Goal: Task Accomplishment & Management: Complete application form

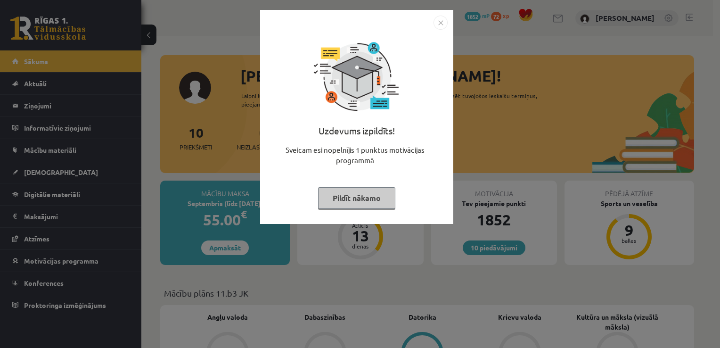
click at [338, 202] on button "Pildīt nākamo" at bounding box center [356, 198] width 77 height 22
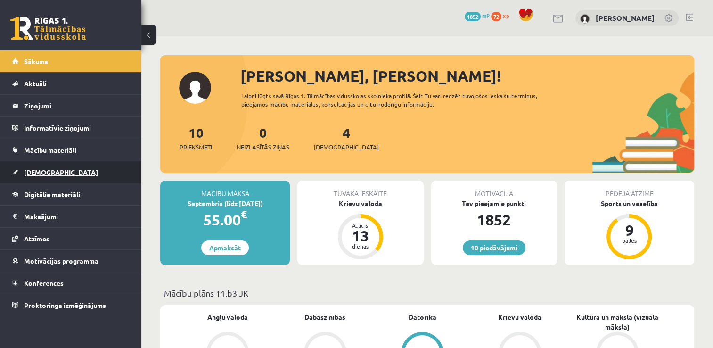
click at [62, 174] on link "[DEMOGRAPHIC_DATA]" at bounding box center [70, 172] width 117 height 22
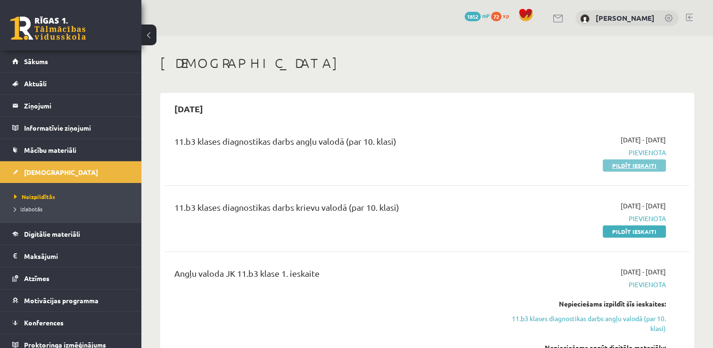
click at [618, 166] on link "Pildīt ieskaiti" at bounding box center [634, 165] width 63 height 12
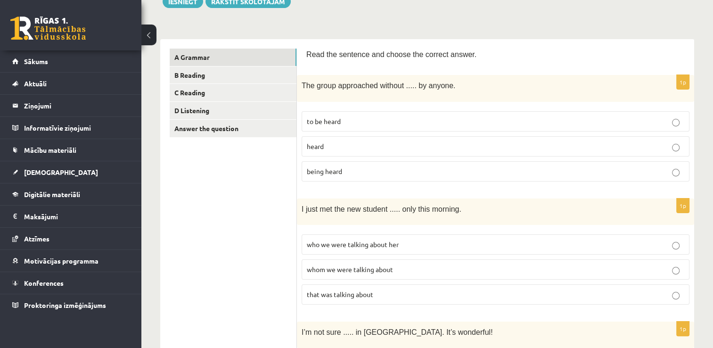
scroll to position [121, 0]
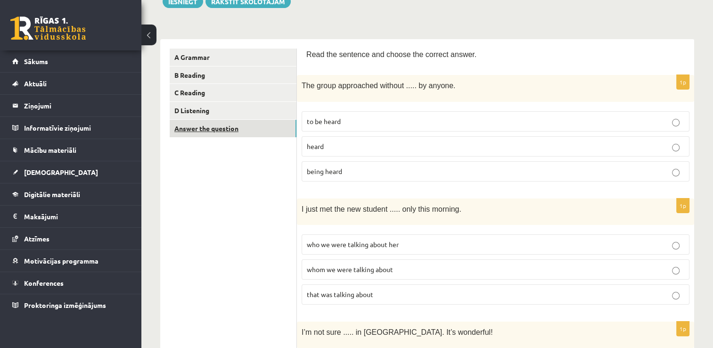
click at [253, 129] on link "Answer the question" at bounding box center [233, 128] width 127 height 17
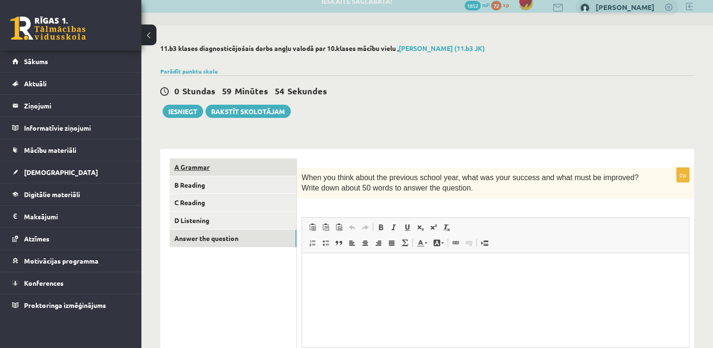
scroll to position [0, 0]
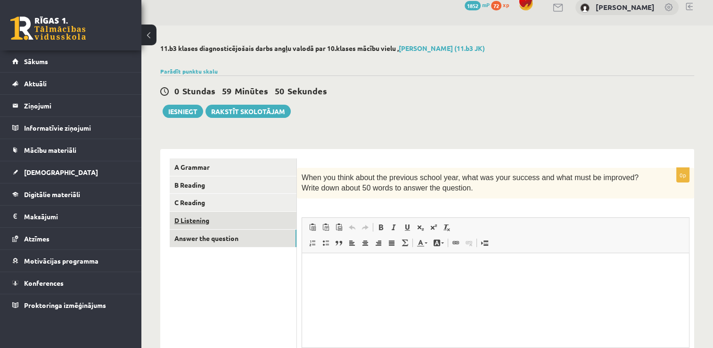
drag, startPoint x: 243, startPoint y: 220, endPoint x: 229, endPoint y: 219, distance: 14.2
click at [229, 219] on link "D Listening" at bounding box center [233, 220] width 127 height 17
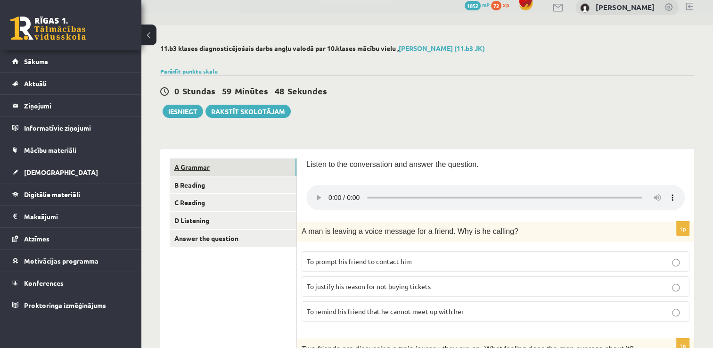
click at [240, 167] on link "A Grammar" at bounding box center [233, 166] width 127 height 17
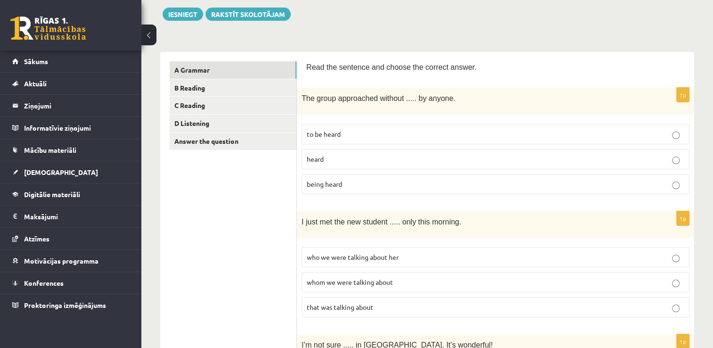
scroll to position [110, 0]
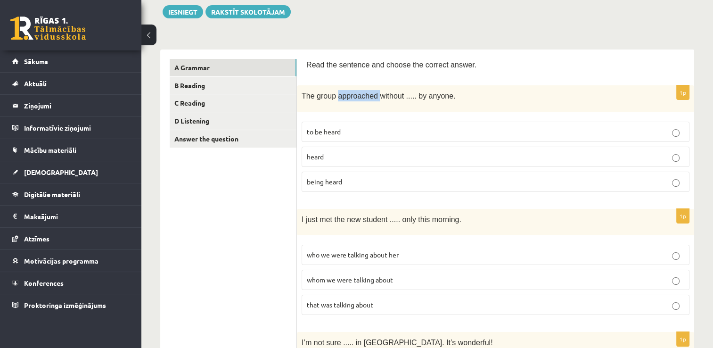
drag, startPoint x: 336, startPoint y: 95, endPoint x: 372, endPoint y: 96, distance: 36.8
click at [372, 96] on span "The group approached without ..... by anyone." at bounding box center [379, 96] width 154 height 8
click at [467, 88] on div "The group approached without ..... by anyone." at bounding box center [495, 98] width 397 height 26
click at [341, 159] on label "heard" at bounding box center [496, 157] width 388 height 20
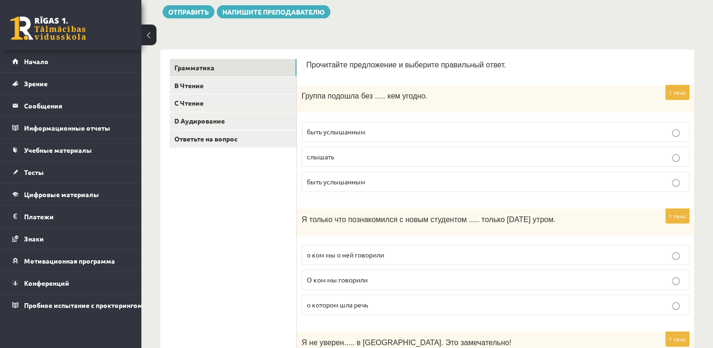
click at [379, 131] on p "быть услышанным" at bounding box center [496, 132] width 378 height 10
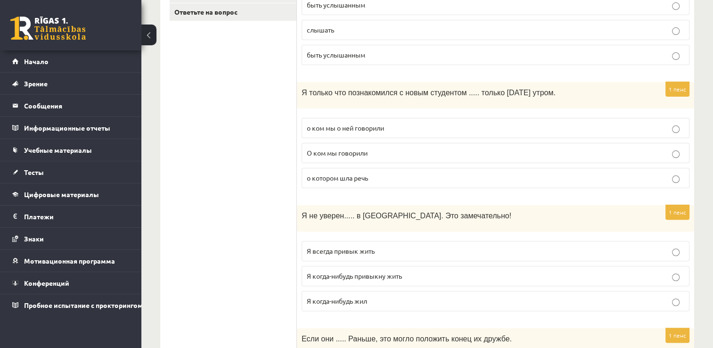
scroll to position [238, 0]
click at [402, 179] on label "о котором шла речь" at bounding box center [496, 177] width 388 height 20
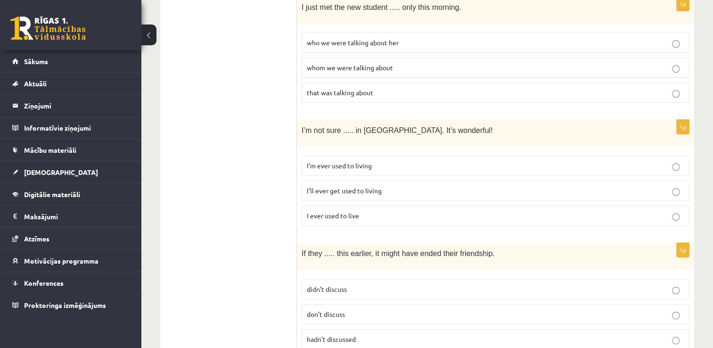
scroll to position [325, 0]
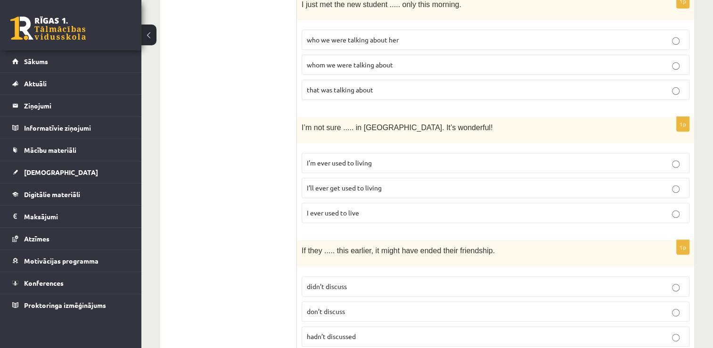
click at [382, 158] on p "I’m ever used to living" at bounding box center [496, 163] width 378 height 10
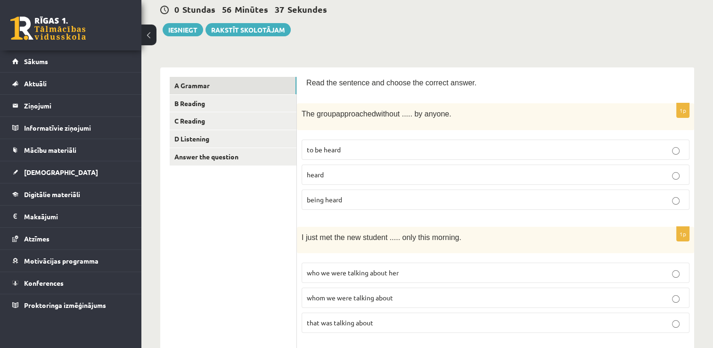
scroll to position [102, 0]
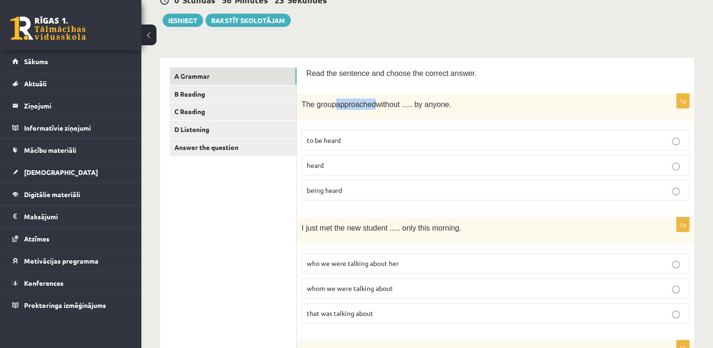
drag, startPoint x: 335, startPoint y: 103, endPoint x: 369, endPoint y: 103, distance: 34.4
click at [369, 103] on span "The group approached without ..... by anyone." at bounding box center [377, 104] width 150 height 8
drag, startPoint x: 369, startPoint y: 103, endPoint x: 368, endPoint y: 112, distance: 9.5
click at [368, 112] on div "The group approached without ..... by anyone." at bounding box center [495, 107] width 397 height 26
drag, startPoint x: 452, startPoint y: 103, endPoint x: 300, endPoint y: 103, distance: 151.8
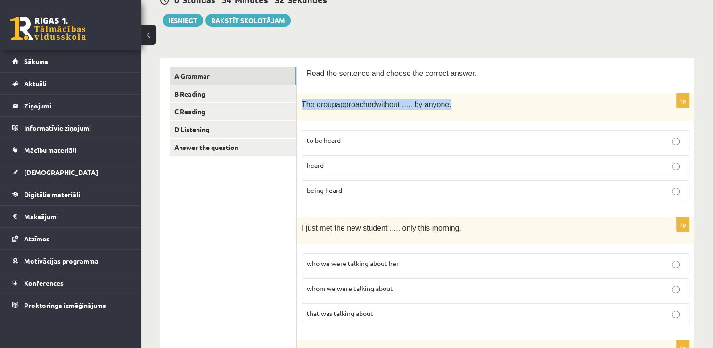
click at [300, 103] on div "The group approached without ..... by anyone." at bounding box center [495, 107] width 397 height 26
copy span "The group approached without ..... by anyone."
click at [331, 187] on span "being heard" at bounding box center [324, 190] width 35 height 8
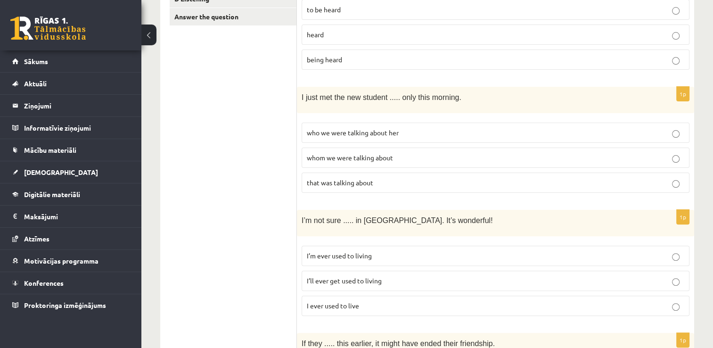
scroll to position [243, 0]
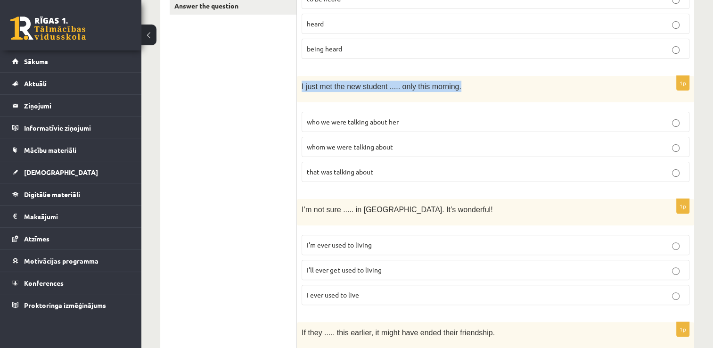
drag, startPoint x: 453, startPoint y: 86, endPoint x: 297, endPoint y: 78, distance: 155.7
click at [297, 78] on div "I just met the new student ..... only this morning." at bounding box center [495, 89] width 397 height 26
copy span "I just met the new student ..... only this morning."
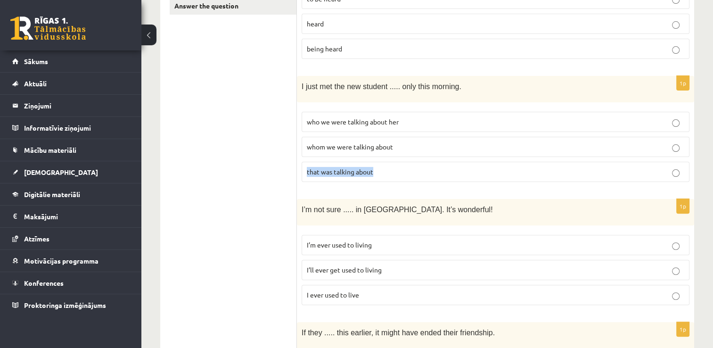
drag, startPoint x: 381, startPoint y: 171, endPoint x: 297, endPoint y: 169, distance: 83.9
click at [297, 169] on div "1p I just met the new student ..... only this morning. who we were talking abou…" at bounding box center [495, 133] width 397 height 114
copy span "that was talking about"
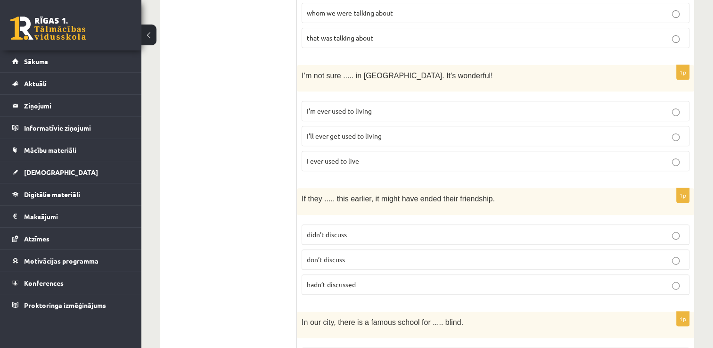
scroll to position [402, 0]
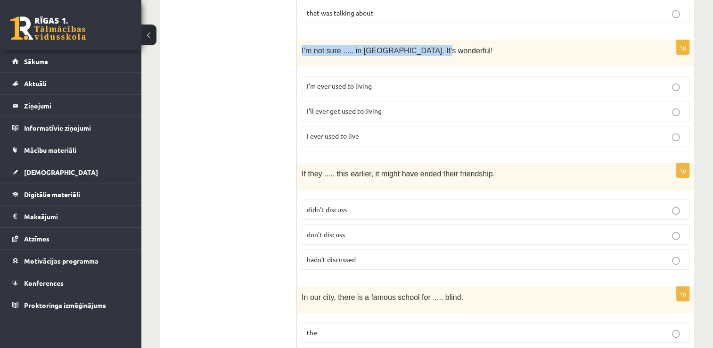
drag, startPoint x: 428, startPoint y: 45, endPoint x: 302, endPoint y: 34, distance: 126.8
copy span "I’m not sure ..... in [GEOGRAPHIC_DATA]. It’s wonderful!"
click at [334, 134] on p "I ever used to live" at bounding box center [496, 136] width 378 height 10
click at [335, 208] on label "didn’t discuss" at bounding box center [496, 209] width 388 height 20
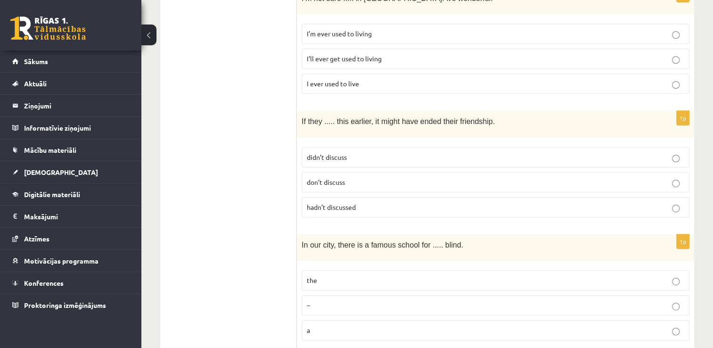
scroll to position [464, 0]
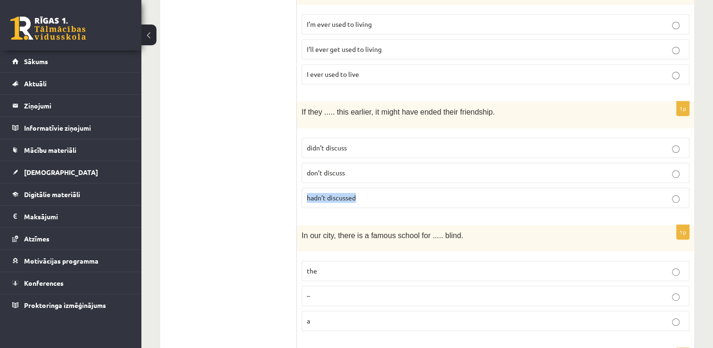
drag, startPoint x: 361, startPoint y: 190, endPoint x: 301, endPoint y: 195, distance: 60.5
click at [301, 195] on div "1p If they ..... this earlier, it might have ended their friendship. didn’t dis…" at bounding box center [495, 158] width 397 height 114
copy span "hadn’t discussed"
drag, startPoint x: 355, startPoint y: 143, endPoint x: 294, endPoint y: 135, distance: 61.4
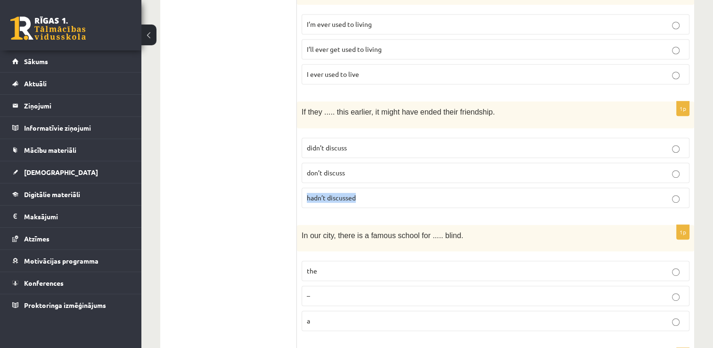
click at [360, 145] on p "didn’t discuss" at bounding box center [496, 148] width 378 height 10
drag, startPoint x: 360, startPoint y: 144, endPoint x: 307, endPoint y: 146, distance: 52.8
click at [307, 146] on p "didn’t discuss" at bounding box center [496, 148] width 378 height 10
copy span "didn’t discuss"
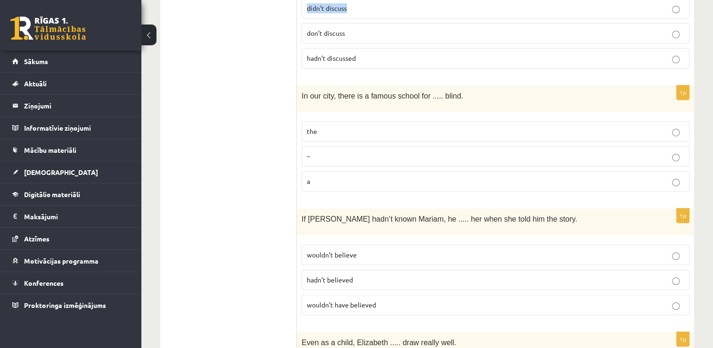
scroll to position [610, 0]
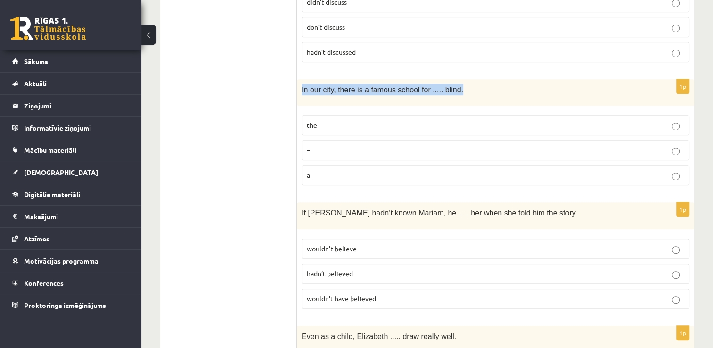
drag, startPoint x: 457, startPoint y: 81, endPoint x: 298, endPoint y: 85, distance: 158.9
click at [298, 85] on div "In our city, there is a famous school for ..... blind." at bounding box center [495, 92] width 397 height 26
copy span "In our city, there is a famous school for ..... blind."
click at [455, 120] on p "the" at bounding box center [496, 125] width 378 height 10
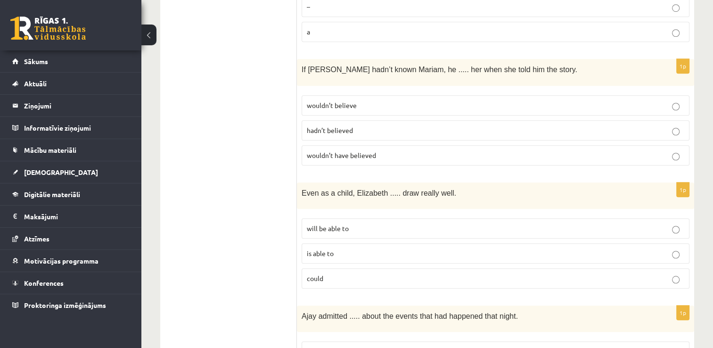
scroll to position [756, 0]
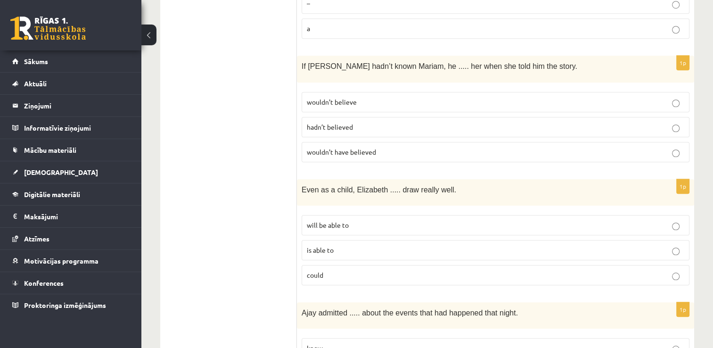
drag, startPoint x: 517, startPoint y: 58, endPoint x: 296, endPoint y: 54, distance: 221.1
copy div "Read the sentence and choose the correct answer. 1p The group approached withou…"
click at [513, 62] on span "If [PERSON_NAME] hadn’t known Mariam, he ..... her when she told him the story." at bounding box center [440, 66] width 276 height 8
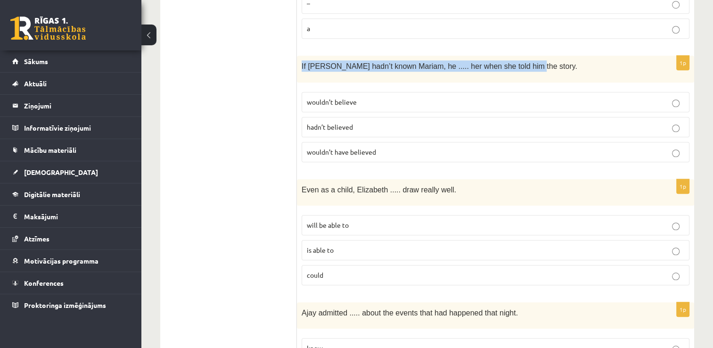
drag, startPoint x: 516, startPoint y: 58, endPoint x: 301, endPoint y: 59, distance: 215.4
click at [301, 59] on div "If [PERSON_NAME] hadn’t known Mariam, he ..... her when she told him the story." at bounding box center [495, 69] width 397 height 26
copy span "If [PERSON_NAME] hadn’t known Mariam, he ..... her when she told him the story."
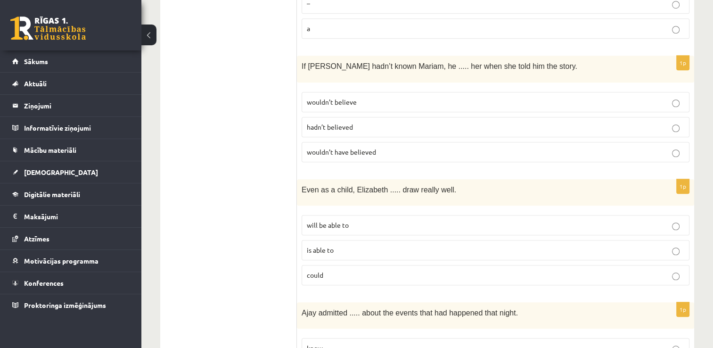
click at [362, 97] on p "wouldn’t believe" at bounding box center [496, 102] width 378 height 10
click at [355, 148] on span "wouldn’t have believed" at bounding box center [341, 152] width 69 height 8
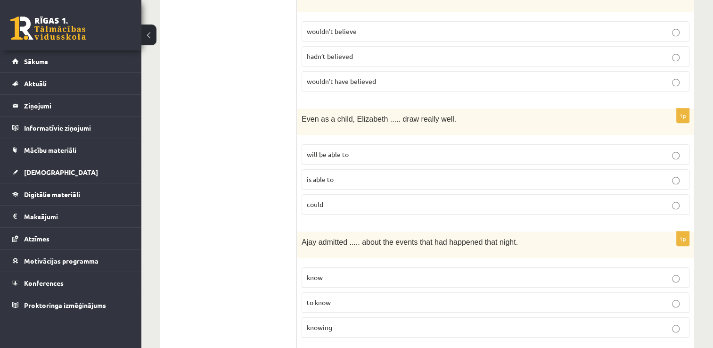
scroll to position [830, 0]
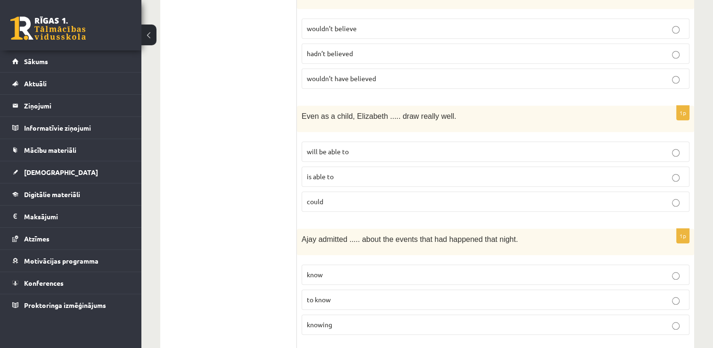
drag, startPoint x: 448, startPoint y: 105, endPoint x: 296, endPoint y: 99, distance: 151.9
click at [446, 110] on p "Even as a child, Elizabeth ..... draw really well." at bounding box center [472, 115] width 341 height 11
drag, startPoint x: 442, startPoint y: 106, endPoint x: 301, endPoint y: 108, distance: 141.4
click at [301, 108] on div "Even as a child, Elizabeth ..... draw really well." at bounding box center [495, 119] width 397 height 26
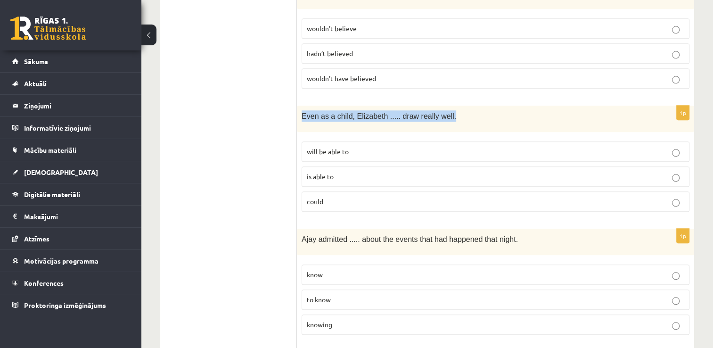
copy span "Even as a child, Elizabeth ..... draw really well."
click at [343, 197] on p "could" at bounding box center [496, 202] width 378 height 10
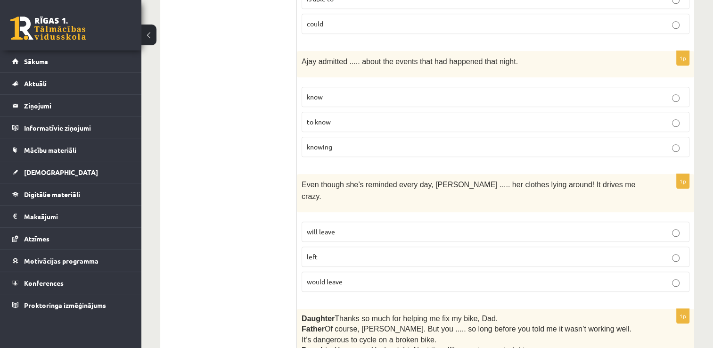
scroll to position [1017, 0]
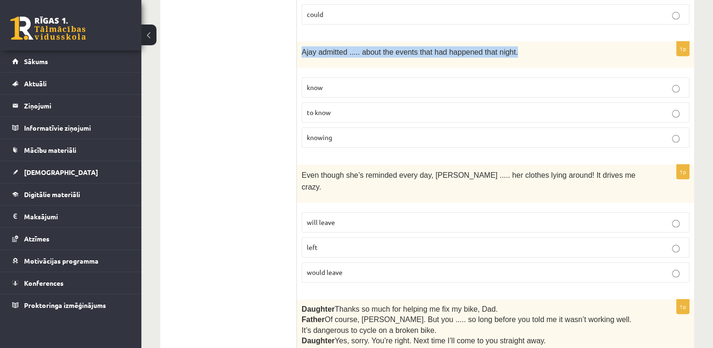
drag, startPoint x: 302, startPoint y: 40, endPoint x: 505, endPoint y: 24, distance: 203.8
click at [411, 134] on label "knowing" at bounding box center [496, 137] width 388 height 20
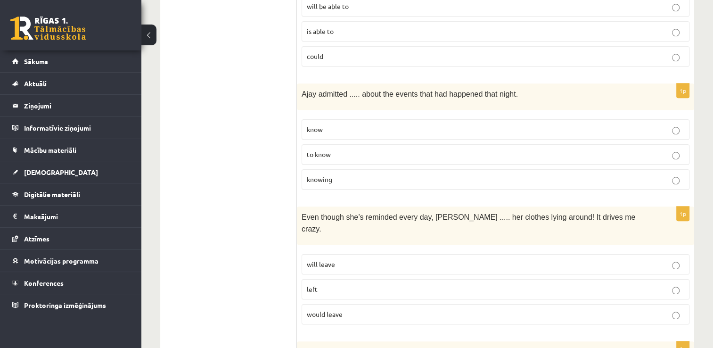
scroll to position [974, 0]
click at [411, 145] on label "to know" at bounding box center [496, 155] width 388 height 20
click at [399, 123] on label "know" at bounding box center [496, 130] width 388 height 20
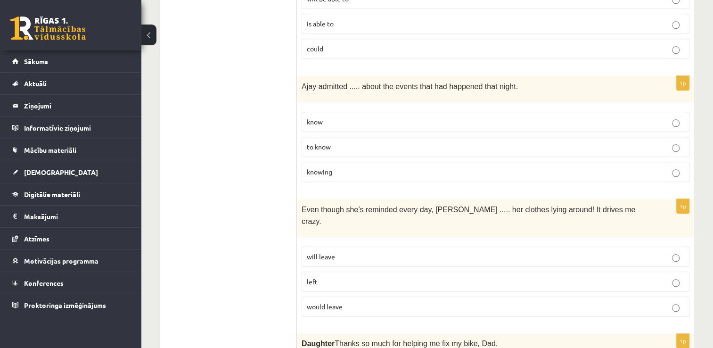
scroll to position [981, 0]
click at [366, 143] on p "to know" at bounding box center [496, 148] width 378 height 10
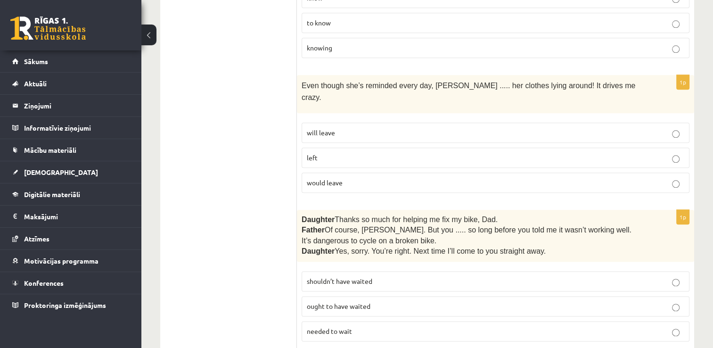
scroll to position [1108, 0]
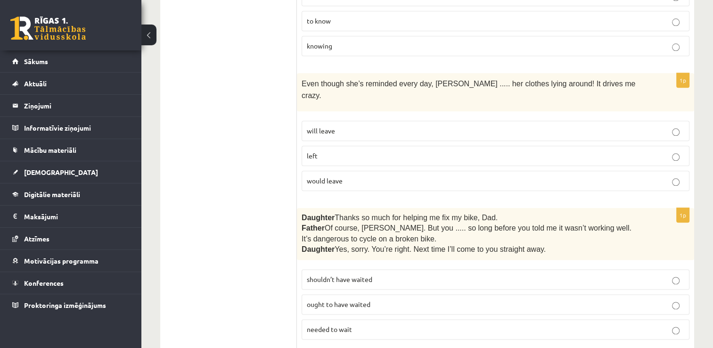
click at [329, 151] on p "left" at bounding box center [496, 156] width 378 height 10
click at [345, 176] on p "would leave" at bounding box center [496, 181] width 378 height 10
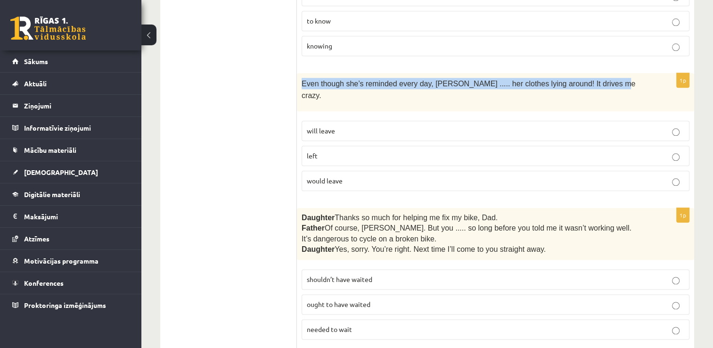
drag, startPoint x: 302, startPoint y: 69, endPoint x: 596, endPoint y: 58, distance: 294.8
click at [596, 58] on form "Read the sentence and choose the correct answer. 1p The group approached withou…" at bounding box center [495, 350] width 379 height 2579
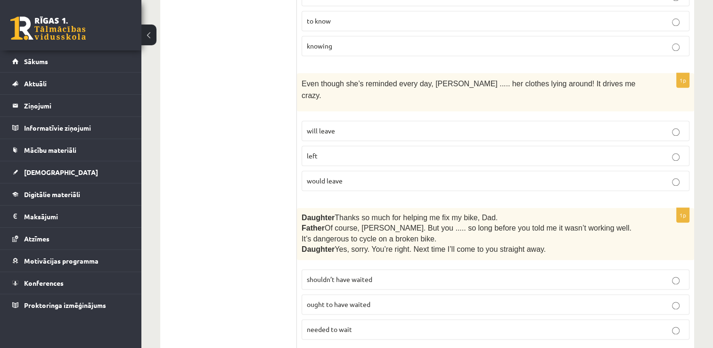
click at [377, 176] on p "would leave" at bounding box center [496, 181] width 378 height 10
click at [365, 151] on p "left" at bounding box center [496, 156] width 378 height 10
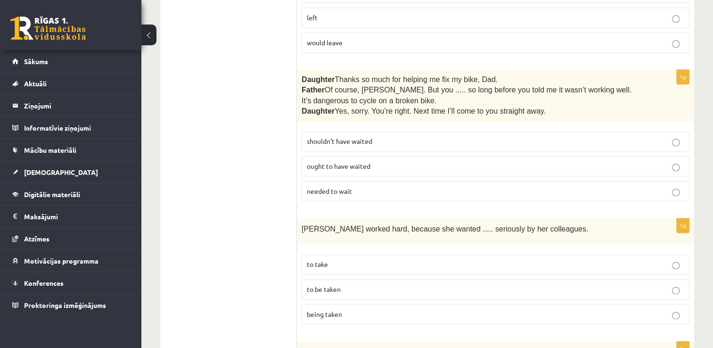
scroll to position [1250, 0]
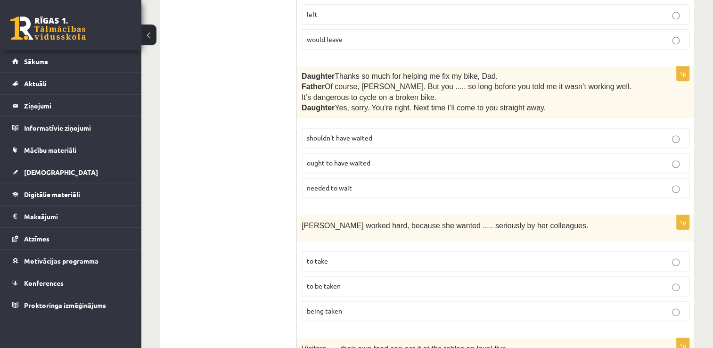
click at [362, 183] on p "needed to wait" at bounding box center [496, 188] width 378 height 10
click at [364, 133] on p "shouldn’t have waited" at bounding box center [496, 138] width 378 height 10
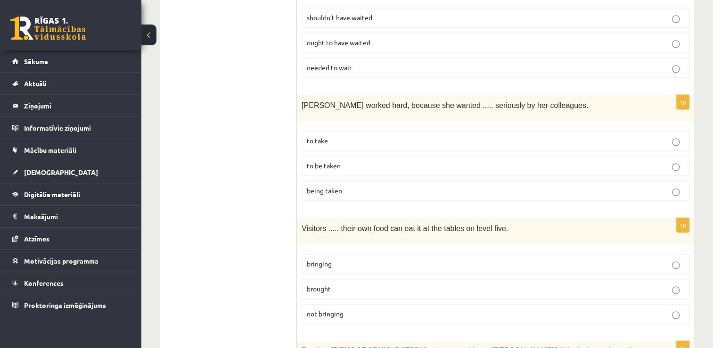
scroll to position [1370, 0]
click at [360, 155] on label "to be taken" at bounding box center [496, 165] width 388 height 20
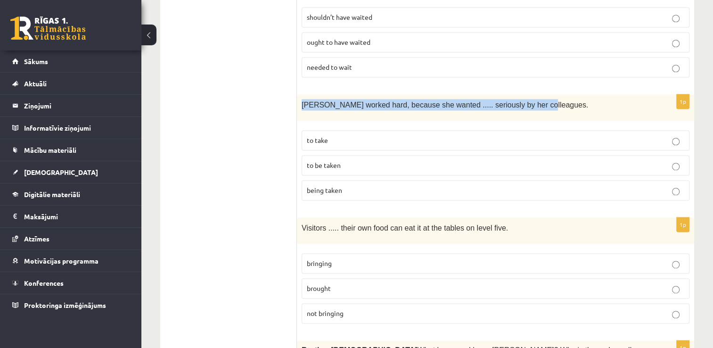
drag, startPoint x: 299, startPoint y: 76, endPoint x: 545, endPoint y: 88, distance: 246.3
click at [545, 94] on div "[PERSON_NAME] worked hard, because she wanted ..... seriously by her colleagues." at bounding box center [495, 107] width 397 height 26
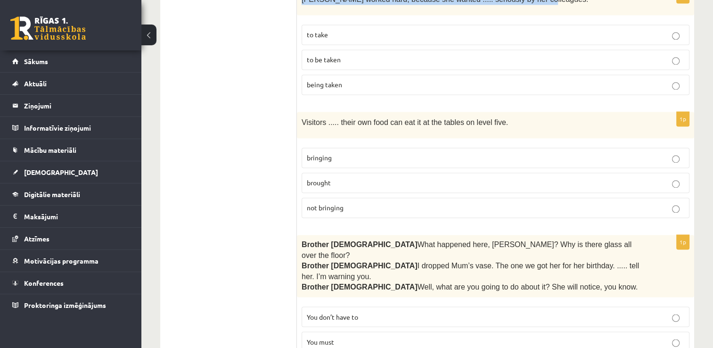
scroll to position [1478, 0]
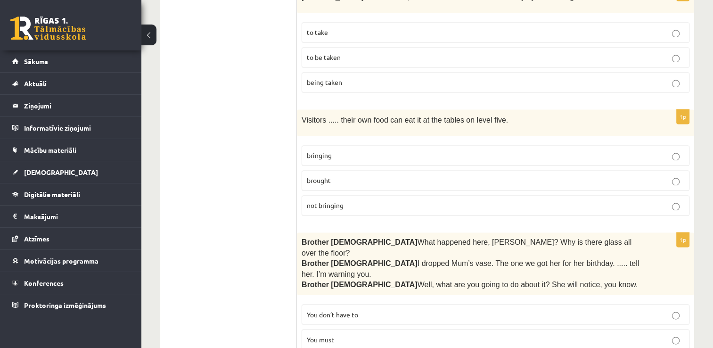
click at [316, 109] on div "1p Visitors ..... their own food can eat it at the tables on level five. bringi…" at bounding box center [495, 166] width 397 height 114
click at [346, 150] on p "bringing" at bounding box center [496, 155] width 378 height 10
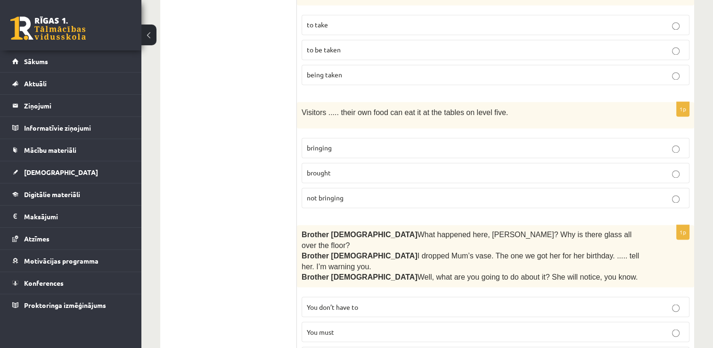
scroll to position [1487, 0]
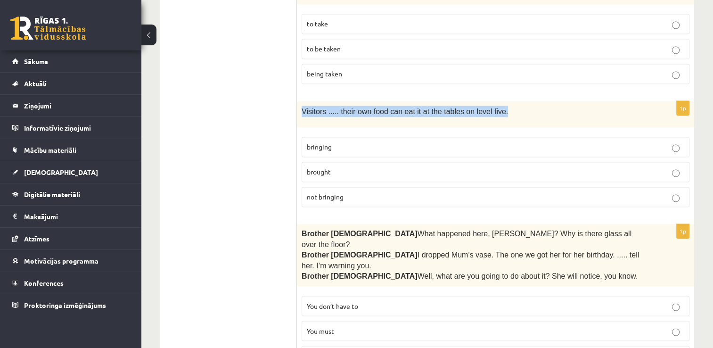
drag, startPoint x: 300, startPoint y: 83, endPoint x: 517, endPoint y: 95, distance: 217.1
click at [517, 101] on div "Visitors ..... their own food can eat it at the tables on level five." at bounding box center [495, 114] width 397 height 26
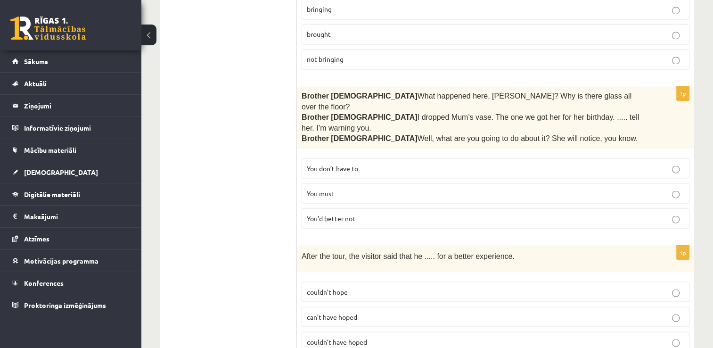
scroll to position [1625, 0]
click at [507, 91] on span "What happened here, [PERSON_NAME]? Why is there glass all over the floor?" at bounding box center [467, 100] width 330 height 18
drag, startPoint x: 411, startPoint y: 78, endPoint x: 617, endPoint y: 77, distance: 205.5
click at [617, 111] on p "Brother [DEMOGRAPHIC_DATA]  I dropped Mum’s vase. The one we got her for her bi…" at bounding box center [472, 121] width 341 height 21
click at [430, 162] on p "You don’t have to" at bounding box center [496, 167] width 378 height 10
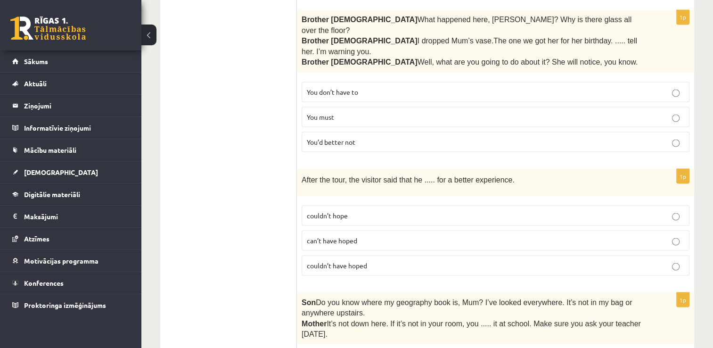
scroll to position [1701, 0]
click at [421, 137] on p "You’d better not" at bounding box center [496, 142] width 378 height 10
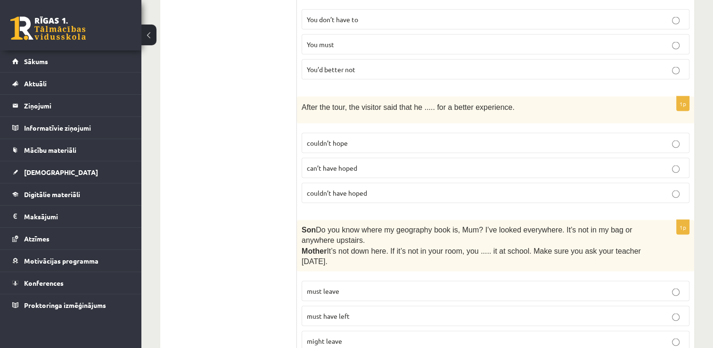
scroll to position [1773, 0]
click at [401, 138] on p "couldn’t hope" at bounding box center [496, 143] width 378 height 10
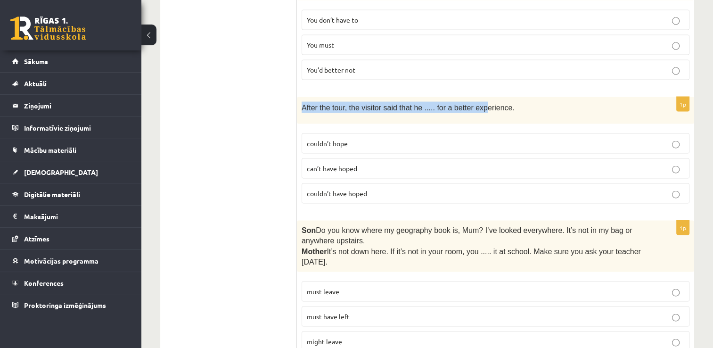
drag, startPoint x: 302, startPoint y: 55, endPoint x: 475, endPoint y: 56, distance: 173.5
click at [475, 103] on span "After the tour, the visitor said that he ..... for a better experience." at bounding box center [408, 107] width 213 height 8
drag, startPoint x: 505, startPoint y: 59, endPoint x: 297, endPoint y: 55, distance: 208.9
click at [297, 97] on div "After the tour, the visitor said that he ..... for a better experience." at bounding box center [495, 110] width 397 height 26
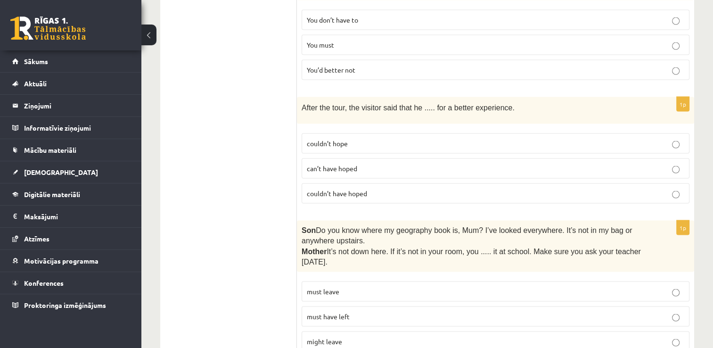
click at [402, 133] on label "couldn’t hope" at bounding box center [496, 143] width 388 height 20
click at [379, 188] on p "couldn’t have hoped" at bounding box center [496, 193] width 378 height 10
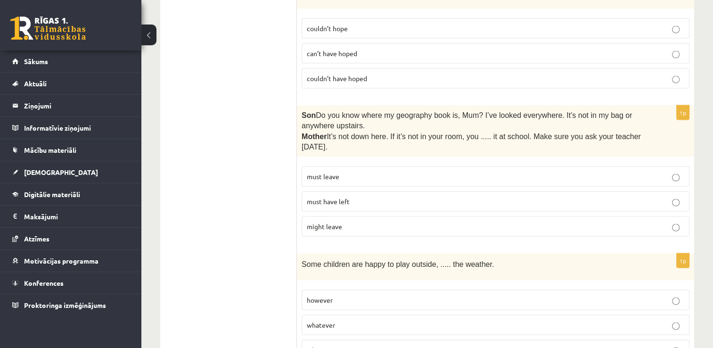
scroll to position [1887, 0]
click at [412, 192] on label "must have left" at bounding box center [496, 202] width 388 height 20
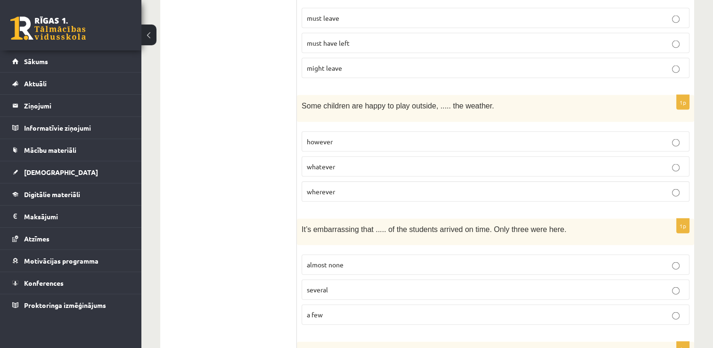
scroll to position [2046, 0]
click at [472, 137] on p "however" at bounding box center [496, 142] width 378 height 10
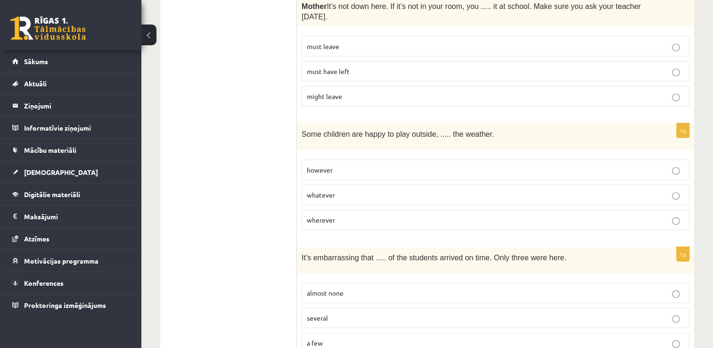
scroll to position [2020, 0]
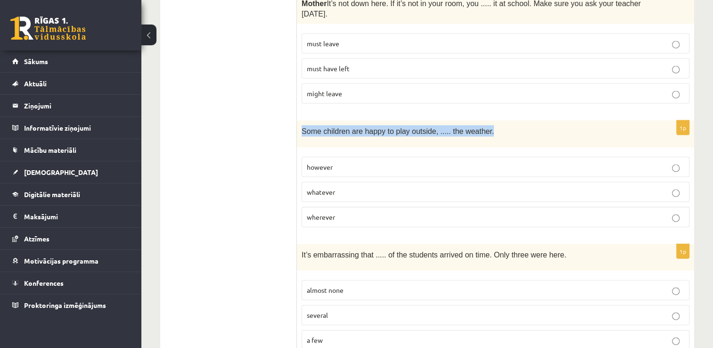
drag, startPoint x: 301, startPoint y: 79, endPoint x: 506, endPoint y: 76, distance: 205.1
click at [506, 121] on div "Some children are happy to play outside, ..... the weather." at bounding box center [495, 134] width 397 height 26
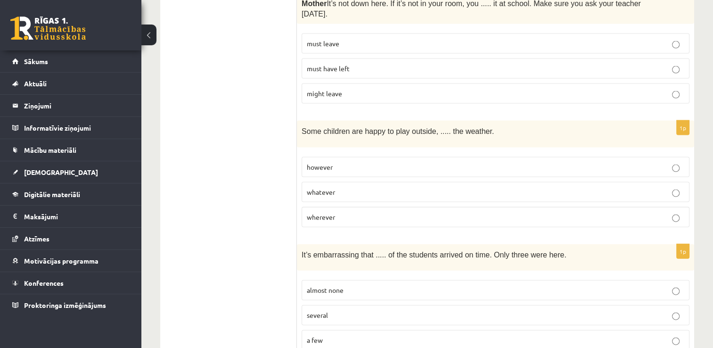
click at [408, 182] on label "whatever" at bounding box center [496, 192] width 388 height 20
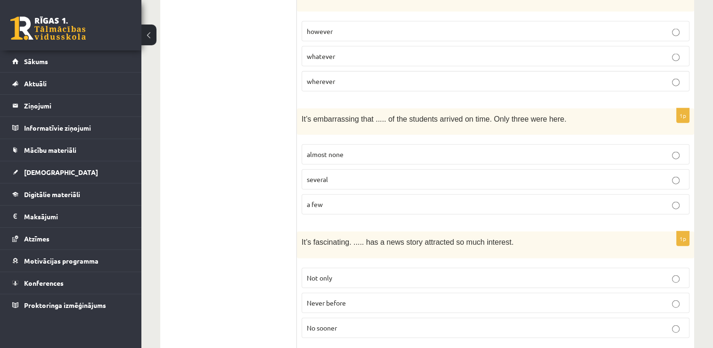
scroll to position [2160, 0]
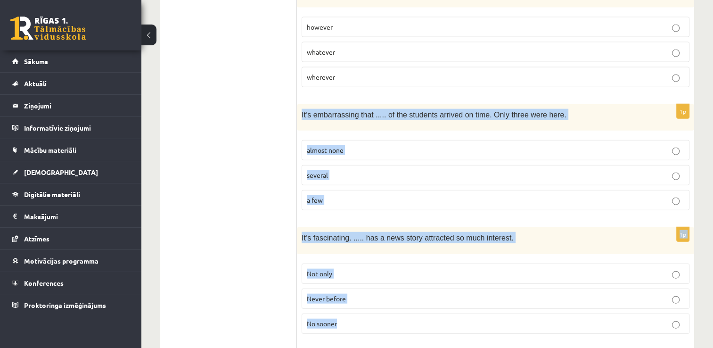
drag, startPoint x: 300, startPoint y: 61, endPoint x: 451, endPoint y: 257, distance: 247.7
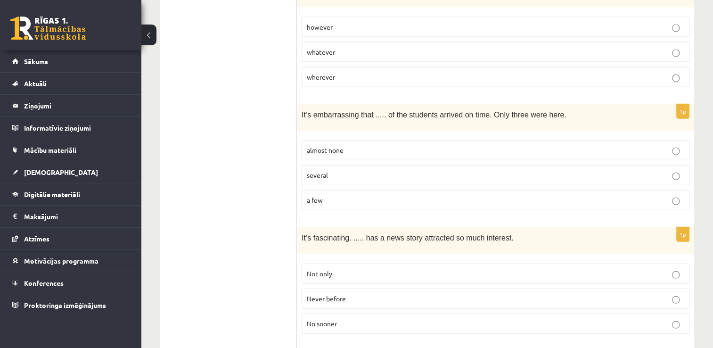
click at [353, 140] on label "almost none" at bounding box center [496, 150] width 388 height 20
click at [364, 259] on fieldset "Not only Never before No sooner" at bounding box center [496, 298] width 388 height 78
drag, startPoint x: 464, startPoint y: 223, endPoint x: 440, endPoint y: 222, distance: 24.6
click at [440, 269] on p "Not only" at bounding box center [496, 274] width 378 height 10
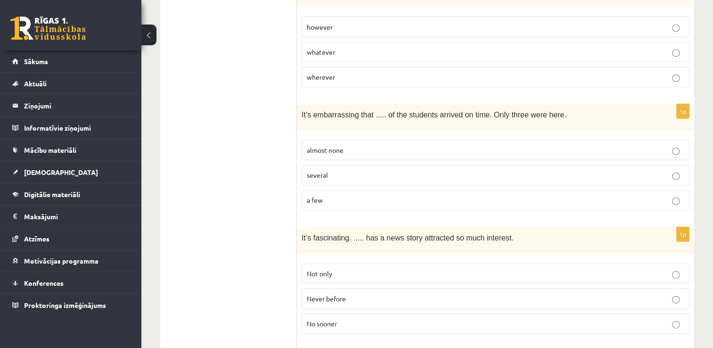
click at [404, 294] on p "Never before" at bounding box center [496, 299] width 378 height 10
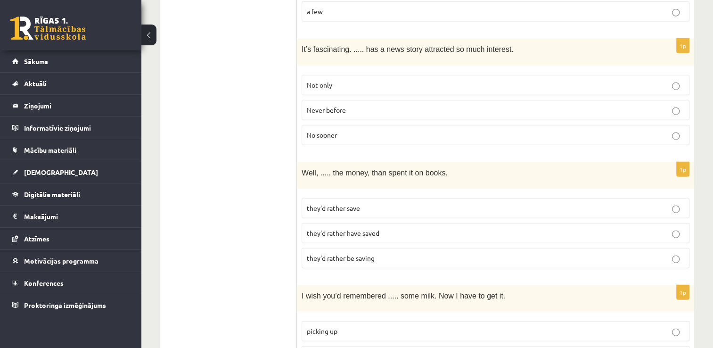
scroll to position [2370, 0]
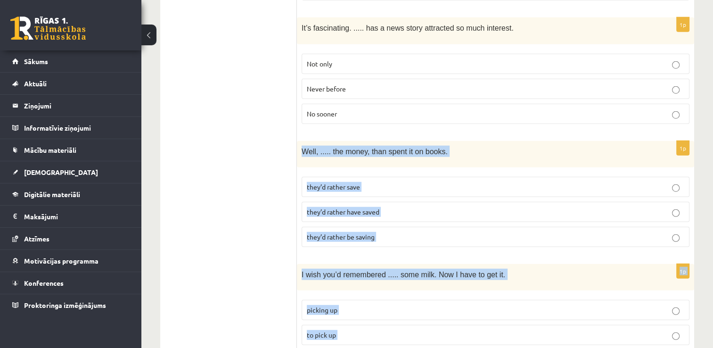
drag, startPoint x: 300, startPoint y: 99, endPoint x: 389, endPoint y: 293, distance: 214.1
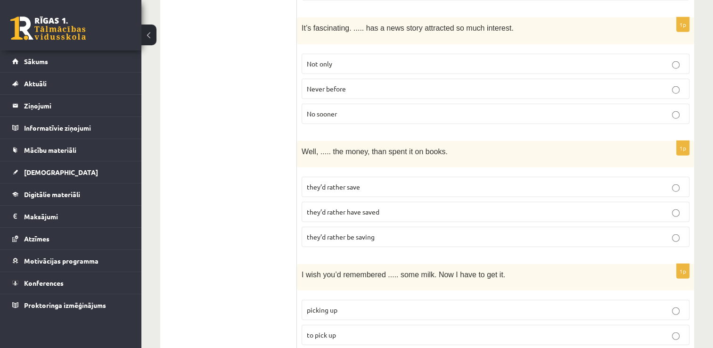
click at [422, 182] on p "they’d rather save" at bounding box center [496, 187] width 378 height 10
click at [450, 207] on p "they’d rather have saved" at bounding box center [496, 212] width 378 height 10
click at [396, 330] on p "to pick up" at bounding box center [496, 335] width 378 height 10
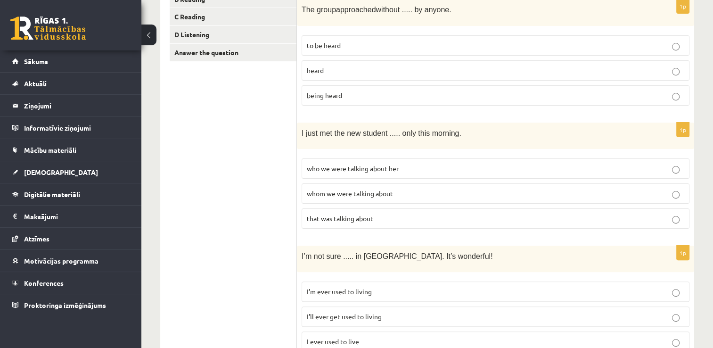
scroll to position [0, 0]
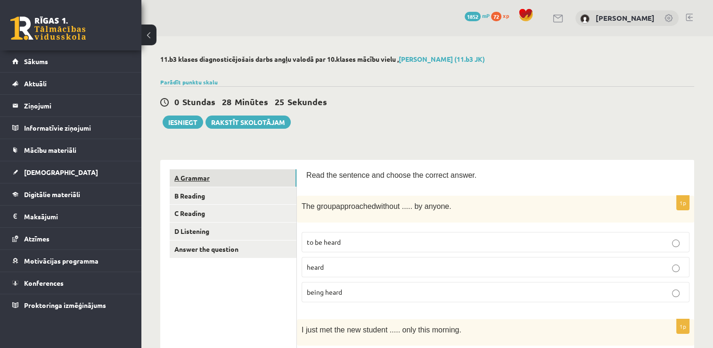
click at [209, 174] on link "A Grammar" at bounding box center [233, 177] width 127 height 17
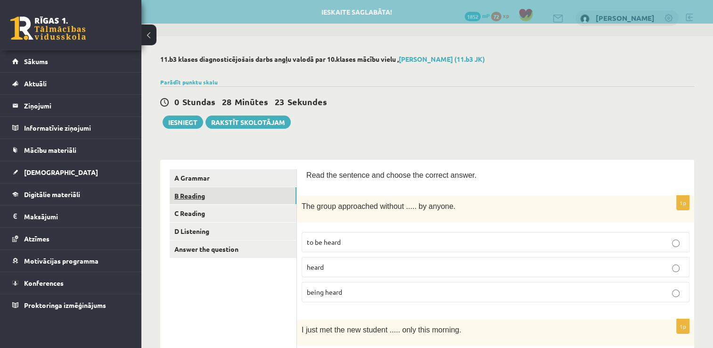
click at [220, 198] on link "B Reading" at bounding box center [233, 195] width 127 height 17
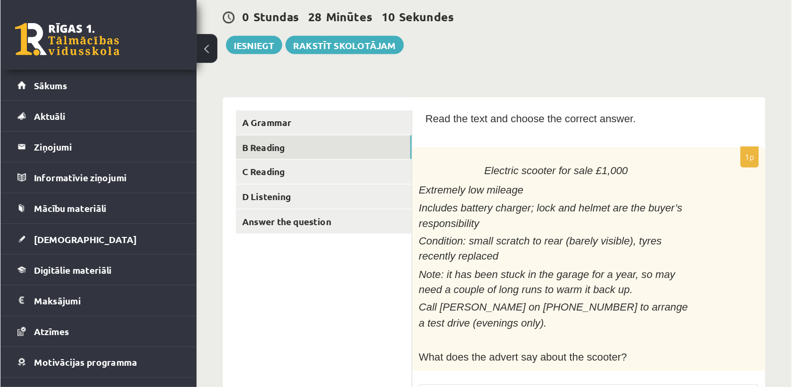
scroll to position [90, 0]
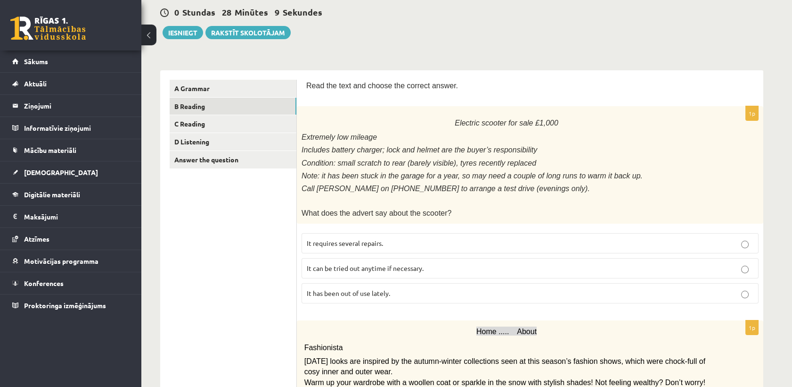
click at [628, 128] on p "Electric scooter for sale £1,000" at bounding box center [507, 122] width 410 height 15
click at [484, 233] on label "It requires several repairs." at bounding box center [530, 243] width 457 height 20
drag, startPoint x: 302, startPoint y: 260, endPoint x: 428, endPoint y: 262, distance: 125.4
click at [428, 262] on label "It can be tried out anytime if necessary." at bounding box center [530, 268] width 457 height 20
drag, startPoint x: 304, startPoint y: 287, endPoint x: 397, endPoint y: 278, distance: 93.8
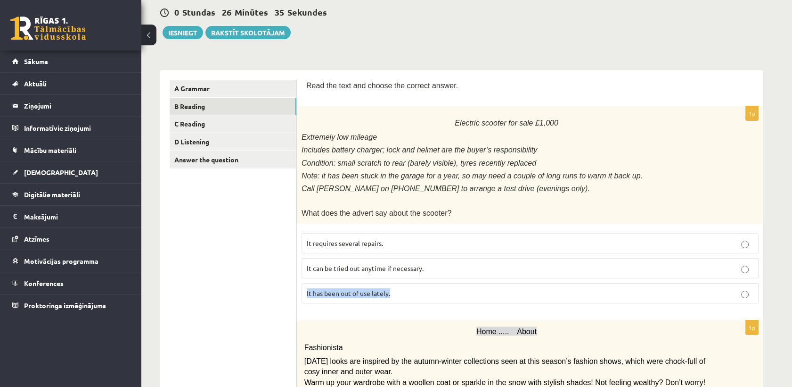
click at [397, 283] on label "It has been out of use lately." at bounding box center [530, 293] width 457 height 20
click at [487, 283] on label "It has been out of use lately." at bounding box center [530, 293] width 457 height 20
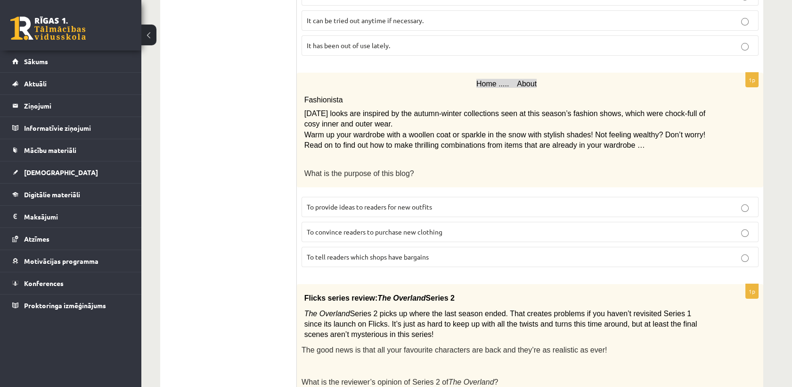
scroll to position [338, 0]
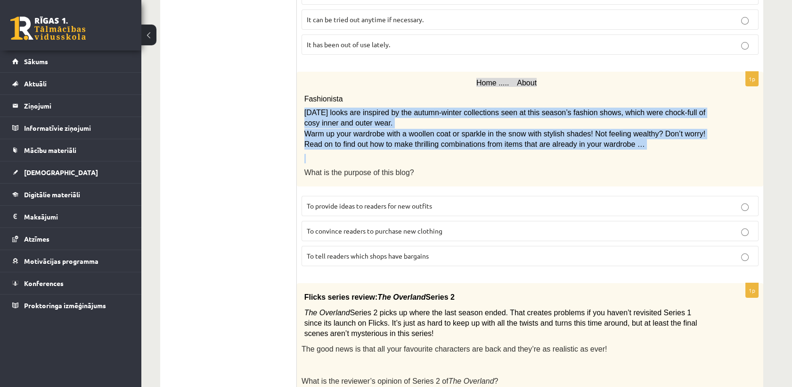
drag, startPoint x: 302, startPoint y: 103, endPoint x: 548, endPoint y: 143, distance: 248.9
click at [548, 143] on div "Home ..... About Fashionista [DATE] looks are inspired by the autumn-winter col…" at bounding box center [530, 129] width 467 height 115
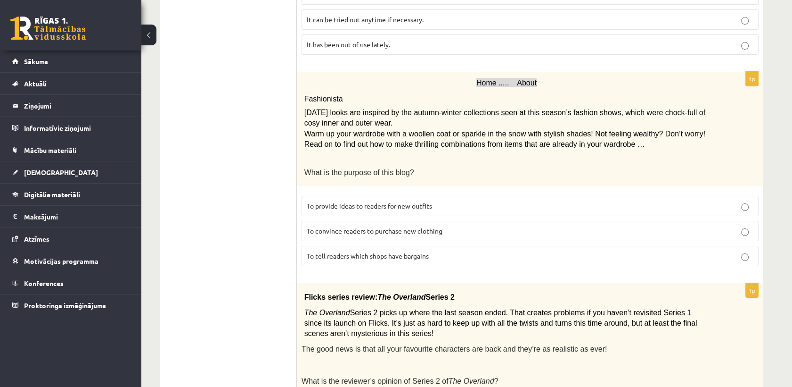
click at [360, 89] on p "Fashionista" at bounding box center [507, 97] width 405 height 16
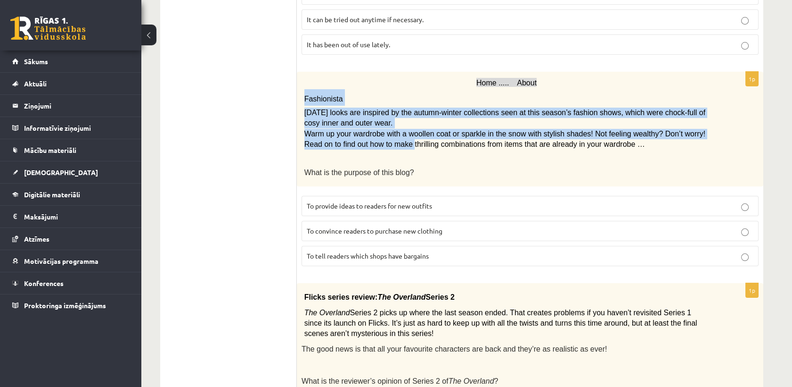
drag, startPoint x: 304, startPoint y: 93, endPoint x: 380, endPoint y: 137, distance: 88.1
click at [380, 137] on div "Home ..... About Fashionista [DATE] looks are inspired by the autumn-winter col…" at bounding box center [530, 129] width 467 height 115
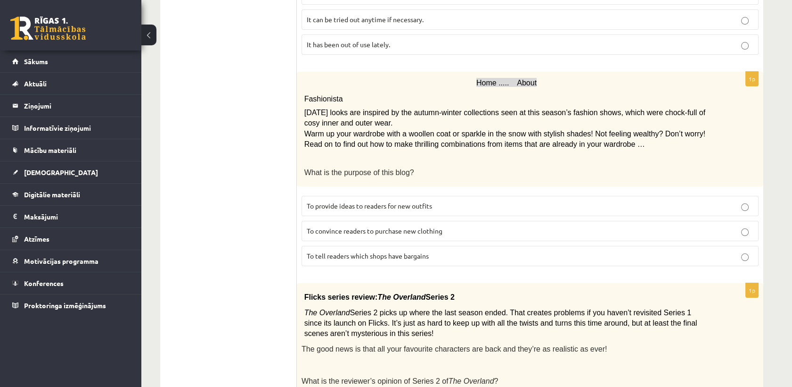
drag, startPoint x: 380, startPoint y: 137, endPoint x: 405, endPoint y: 153, distance: 29.7
click at [405, 154] on p at bounding box center [507, 158] width 405 height 9
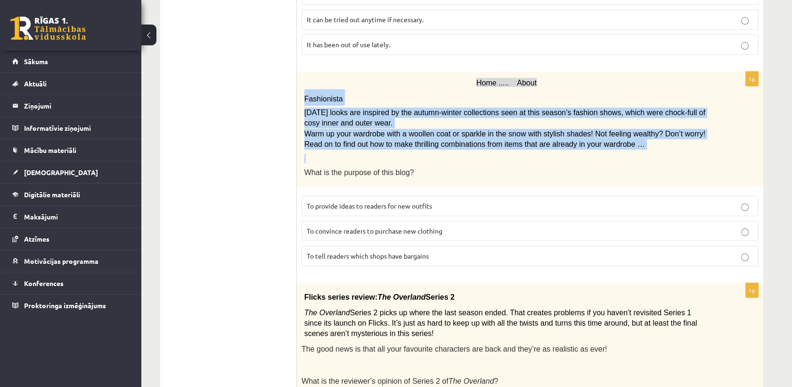
drag, startPoint x: 303, startPoint y: 91, endPoint x: 643, endPoint y: 145, distance: 343.6
click at [643, 145] on div "Home ..... About Fashionista [DATE] looks are inspired by the autumn-winter col…" at bounding box center [530, 129] width 467 height 115
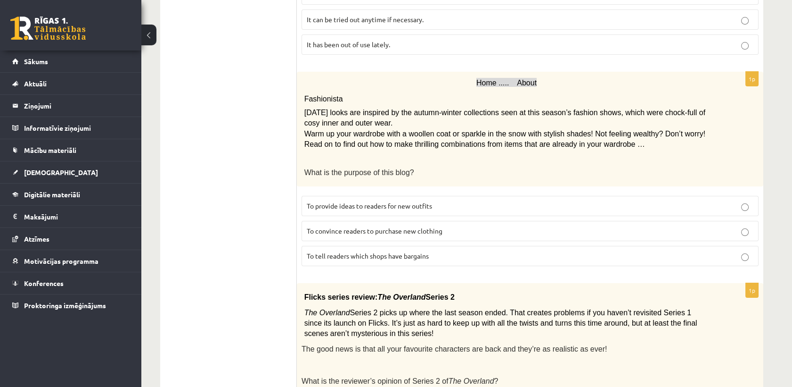
click at [451, 177] on div "Home ..... About Fashionista [DATE] looks are inspired by the autumn-winter col…" at bounding box center [530, 129] width 467 height 115
click at [438, 202] on p "To provide ideas to readers for new outfits" at bounding box center [530, 206] width 447 height 10
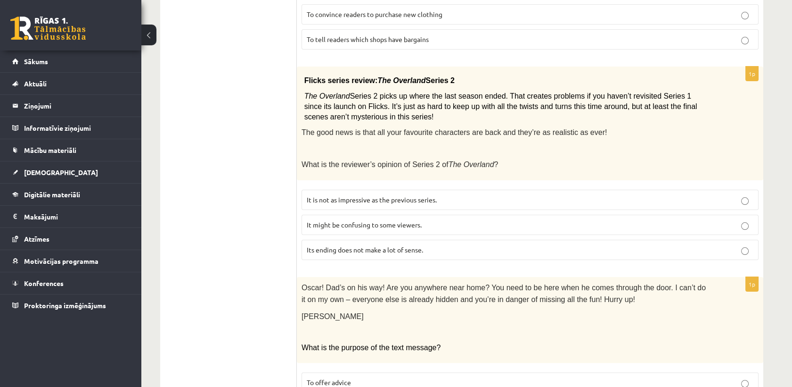
scroll to position [554, 0]
click at [435, 220] on p "It might be confusing to some viewers." at bounding box center [530, 225] width 447 height 10
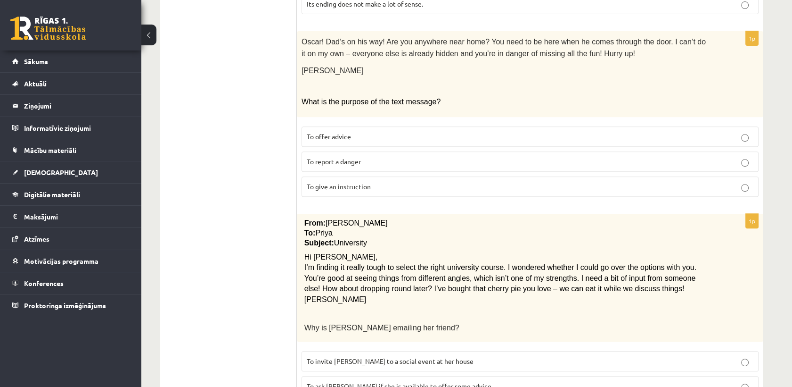
scroll to position [800, 0]
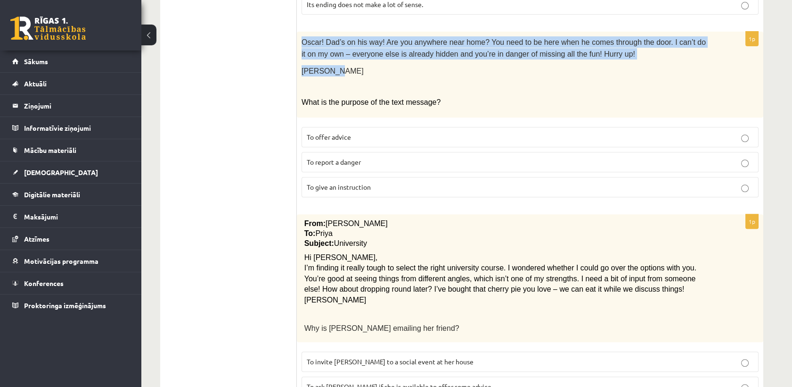
drag, startPoint x: 300, startPoint y: 29, endPoint x: 345, endPoint y: 57, distance: 52.7
click at [345, 57] on div "Oscar! Dad’s on his way! Are you anywhere near home? You need to be here when h…" at bounding box center [530, 75] width 467 height 86
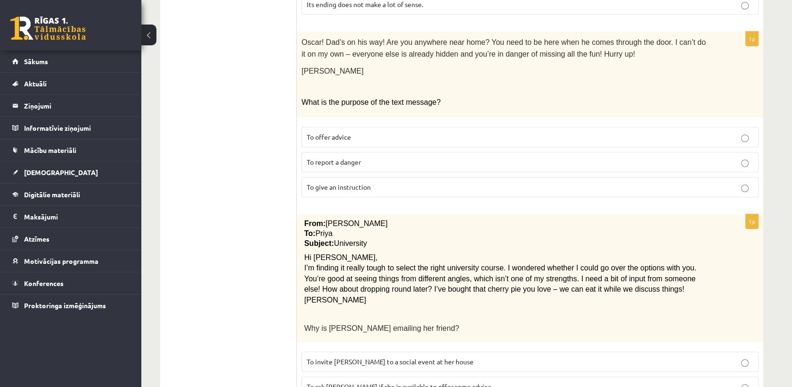
click at [520, 229] on p "To: Priya" at bounding box center [507, 234] width 405 height 10
click at [379, 157] on p "To report a danger" at bounding box center [530, 162] width 447 height 10
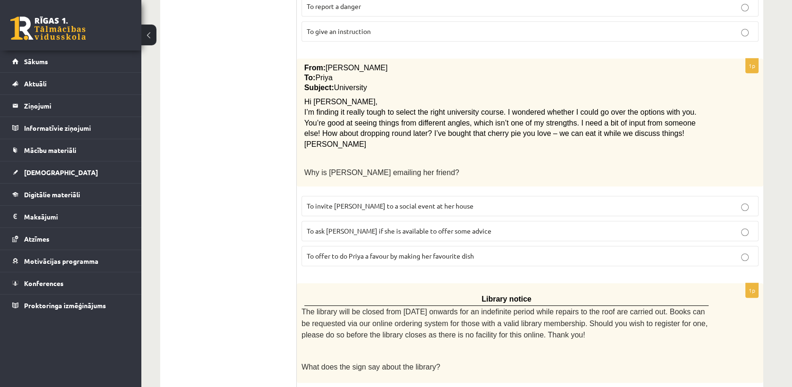
scroll to position [955, 0]
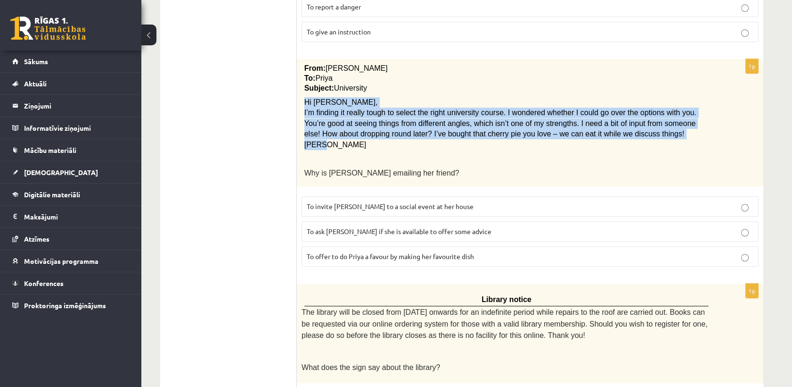
drag, startPoint x: 306, startPoint y: 89, endPoint x: 333, endPoint y: 131, distance: 49.7
click at [333, 131] on div "From: [PERSON_NAME] To: Priya Subject: University Hi Priya, I’m finding it real…" at bounding box center [530, 123] width 467 height 128
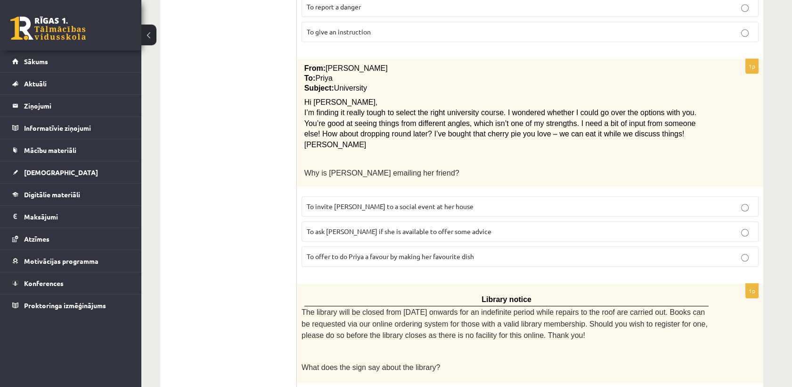
click at [474, 171] on div "From: [PERSON_NAME] To: Priya Subject: University Hi Priya, I’m finding it real…" at bounding box center [530, 123] width 467 height 128
click at [419, 202] on span "To invite [PERSON_NAME] to a social event at her house" at bounding box center [390, 206] width 167 height 8
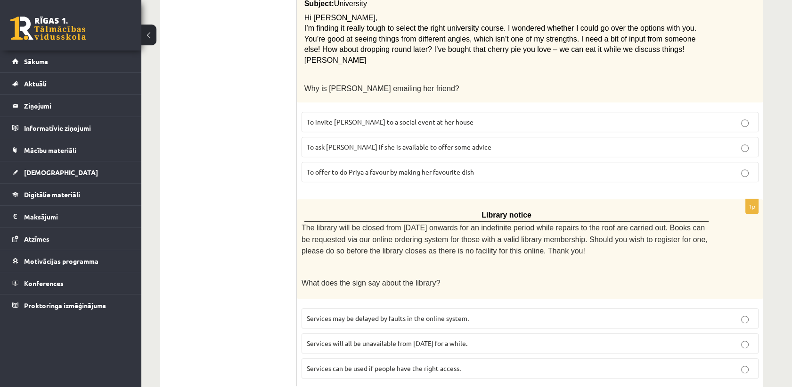
scroll to position [1050, 0]
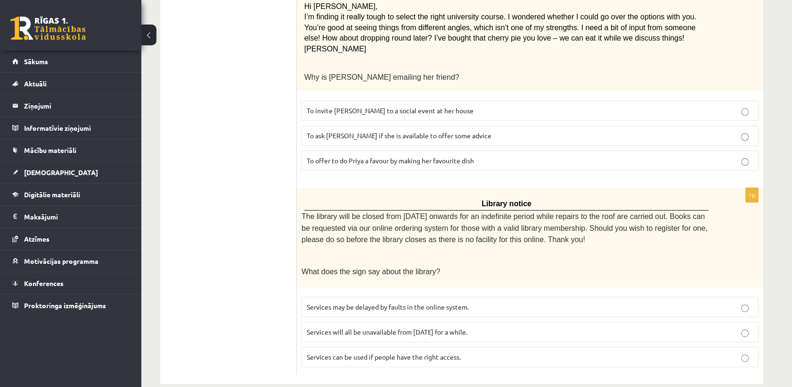
click at [481, 327] on p "Services will all be unavailable from [DATE] for a while." at bounding box center [530, 332] width 447 height 10
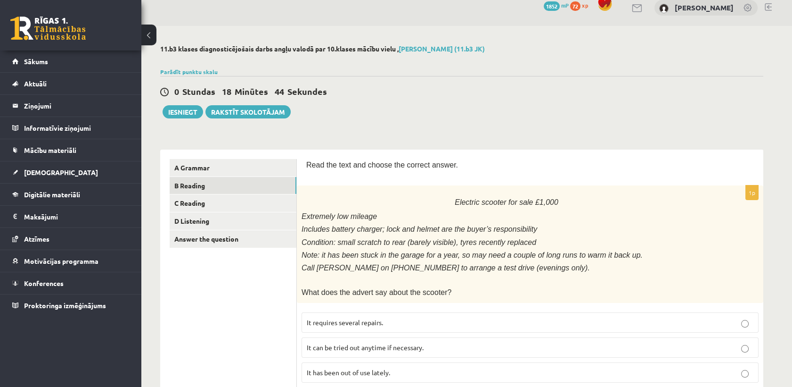
scroll to position [0, 0]
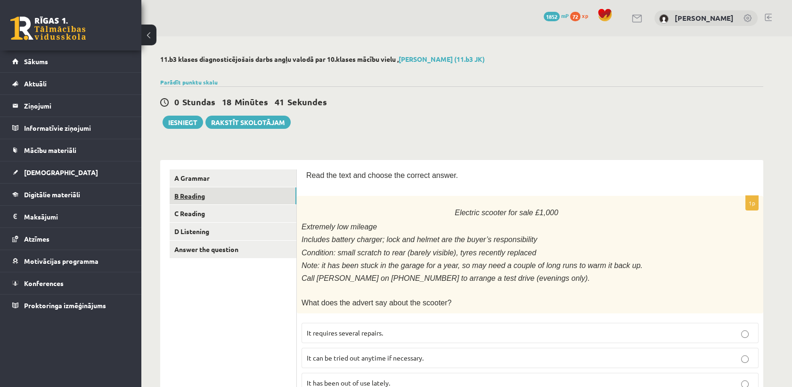
drag, startPoint x: 206, startPoint y: 189, endPoint x: 191, endPoint y: 196, distance: 16.0
click at [191, 196] on link "B Reading" at bounding box center [233, 195] width 127 height 17
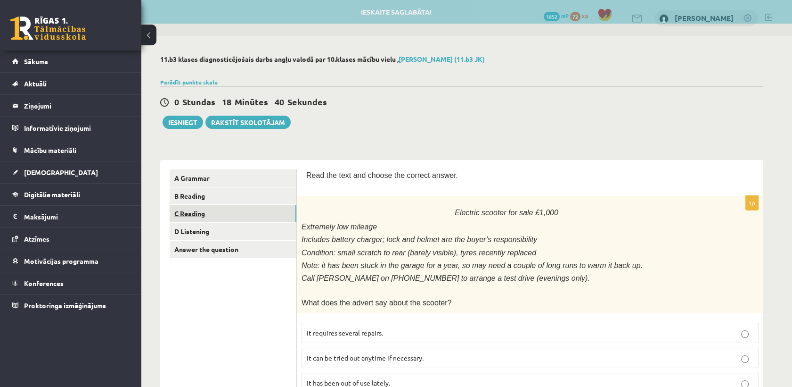
click at [200, 215] on link "C Reading" at bounding box center [233, 213] width 127 height 17
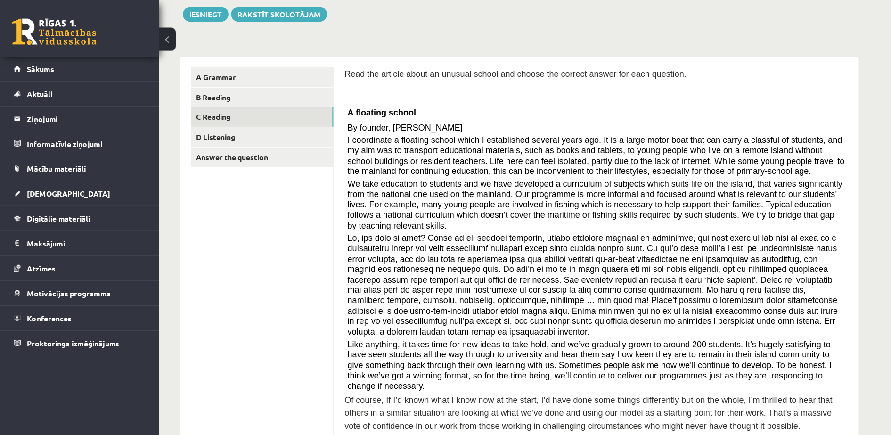
scroll to position [110, 0]
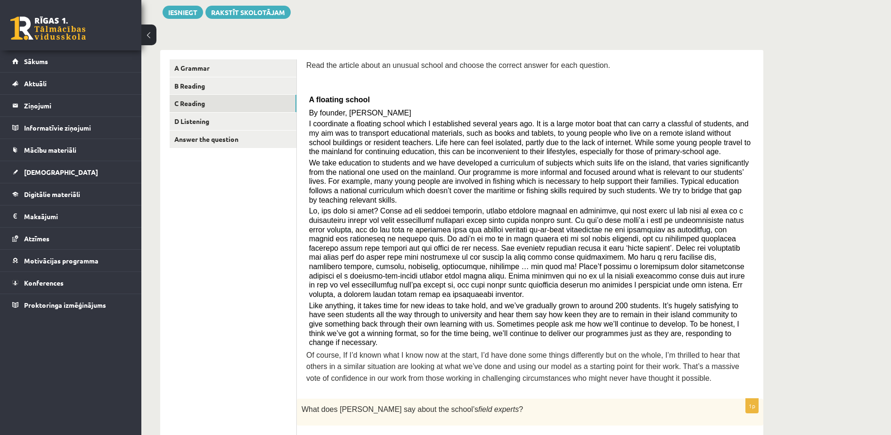
click at [697, 112] on p "By founder, [PERSON_NAME]" at bounding box center [530, 112] width 443 height 9
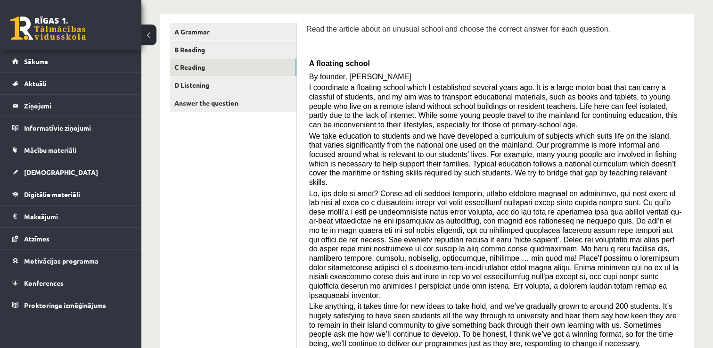
scroll to position [150, 0]
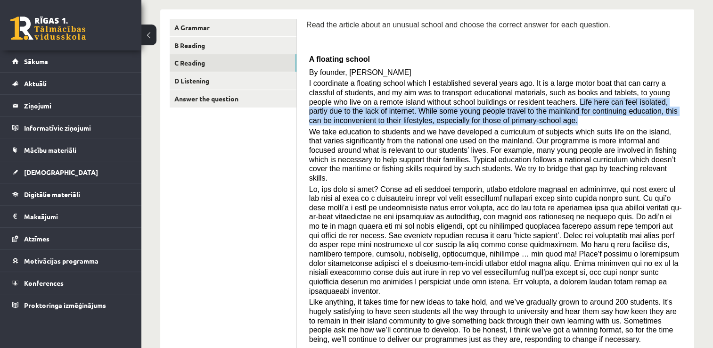
drag, startPoint x: 494, startPoint y: 101, endPoint x: 502, endPoint y: 118, distance: 19.2
click at [502, 118] on p "I coordinate a floating school which I established several years ago. It is a l…" at bounding box center [495, 102] width 373 height 46
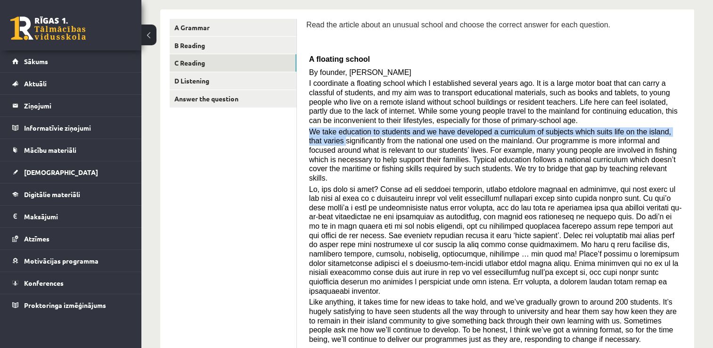
drag, startPoint x: 305, startPoint y: 129, endPoint x: 302, endPoint y: 140, distance: 11.9
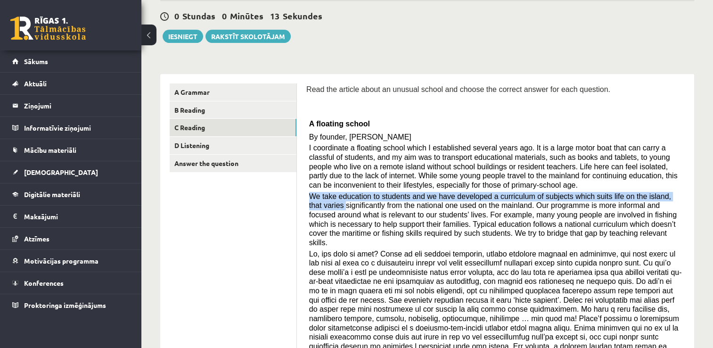
scroll to position [83, 0]
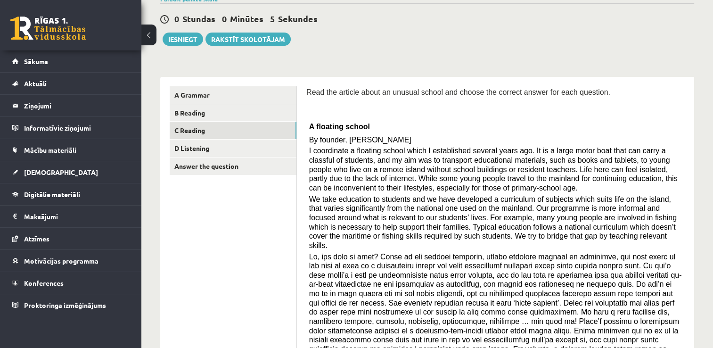
click at [653, 107] on p at bounding box center [495, 107] width 379 height 9
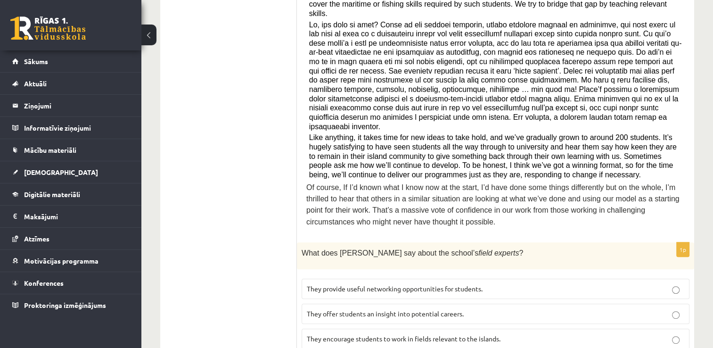
scroll to position [312, 0]
